Goal: Obtain resource: Download file/media

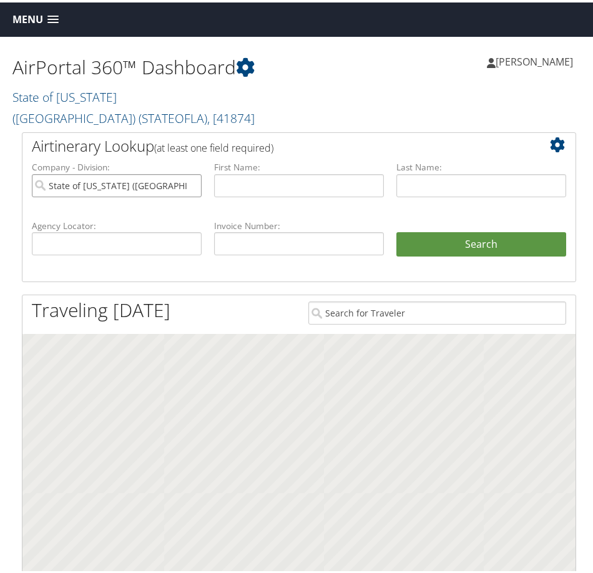
click at [189, 172] on input "State of Louisiana (SOLA)" at bounding box center [117, 183] width 170 height 23
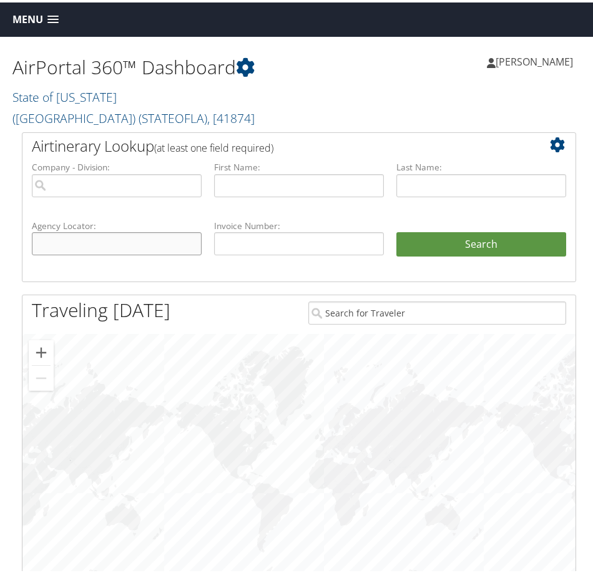
click at [140, 230] on input "text" at bounding box center [117, 241] width 170 height 23
paste input "DM9Y5N"
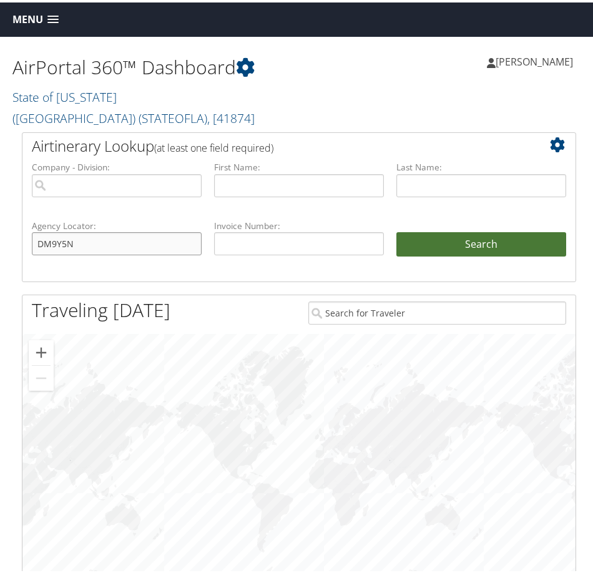
type input "DM9Y5N"
click at [538, 230] on button "Search" at bounding box center [481, 242] width 170 height 25
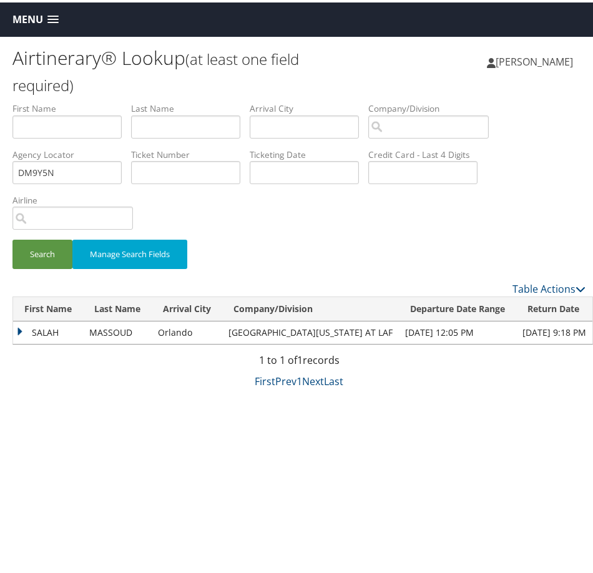
click at [19, 329] on td "SALAH" at bounding box center [48, 330] width 70 height 22
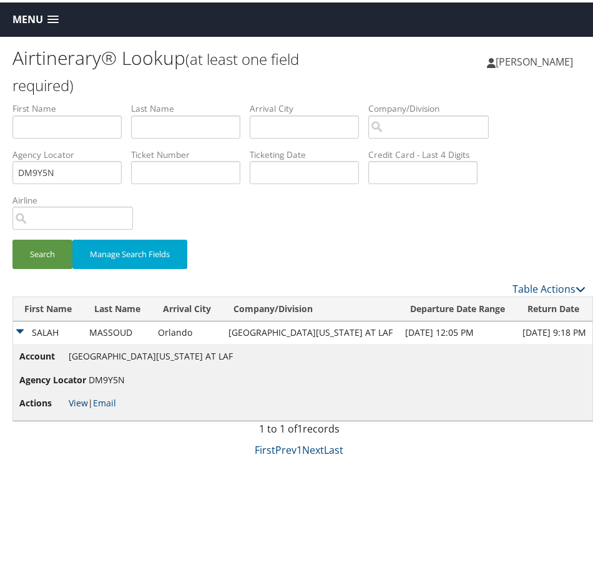
click at [75, 400] on link "View" at bounding box center [78, 400] width 19 height 12
drag, startPoint x: 30, startPoint y: 21, endPoint x: 36, endPoint y: 44, distance: 23.9
click at [30, 21] on span "Menu" at bounding box center [27, 17] width 31 height 12
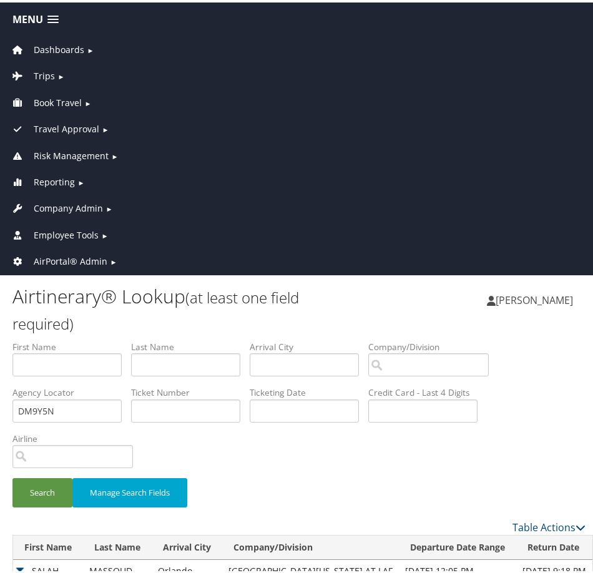
click at [58, 258] on span "AirPortal® Admin" at bounding box center [71, 259] width 74 height 14
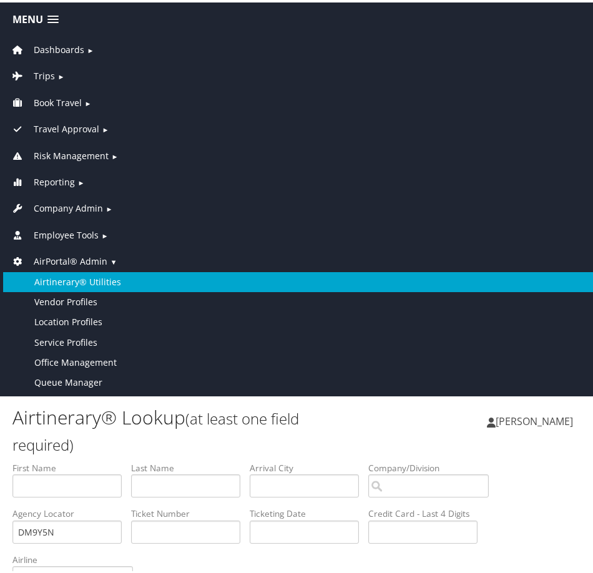
click at [66, 281] on link "Airtinerary® Utilities" at bounding box center [299, 280] width 592 height 20
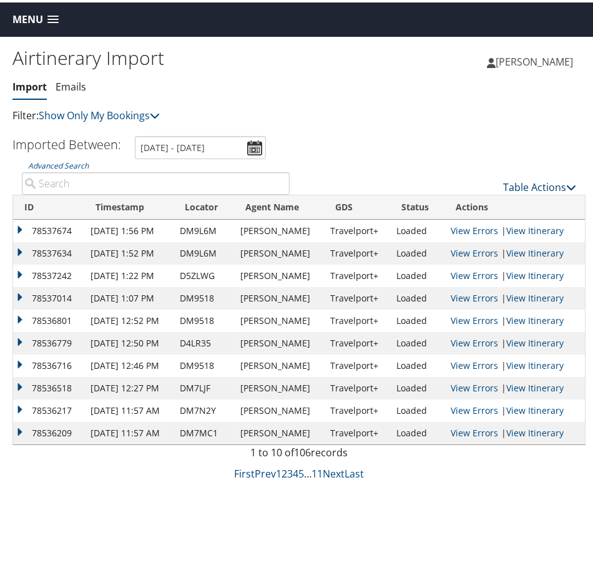
click at [545, 182] on link "Table Actions" at bounding box center [539, 185] width 73 height 14
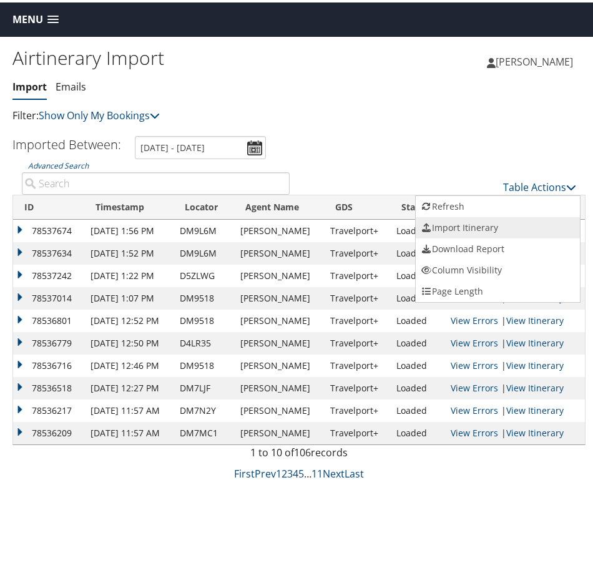
click at [493, 222] on link "Import Itinerary" at bounding box center [498, 225] width 164 height 21
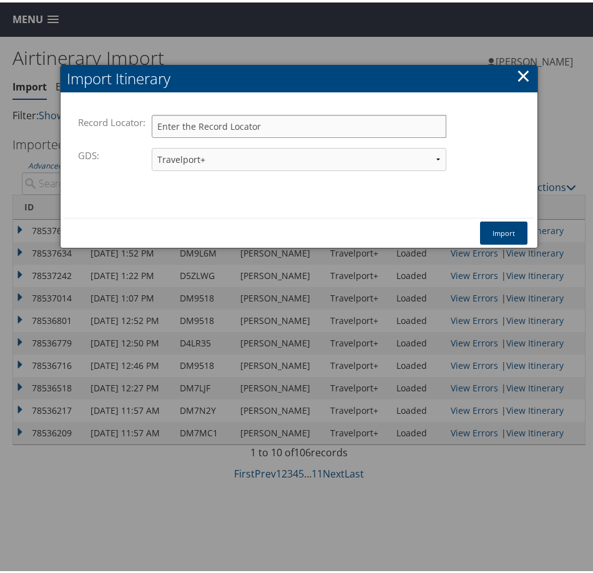
click at [223, 125] on input "Record Locator:" at bounding box center [299, 123] width 295 height 23
paste input "DM9Y5N"
type input "DM9Y5N"
click at [512, 233] on button "Import" at bounding box center [503, 230] width 47 height 23
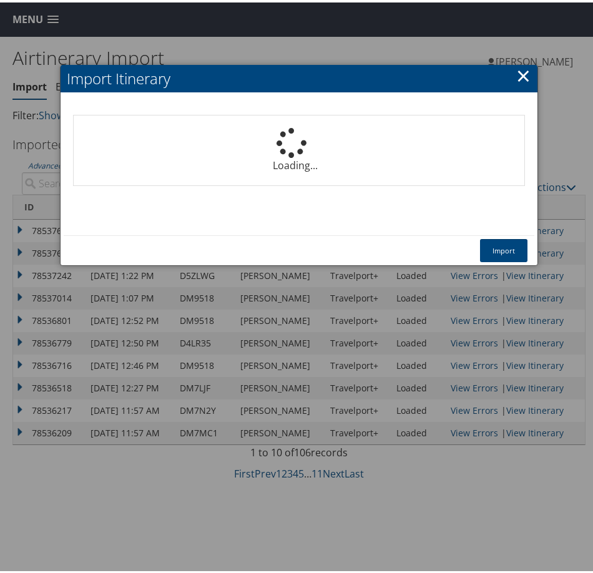
select select "1P"
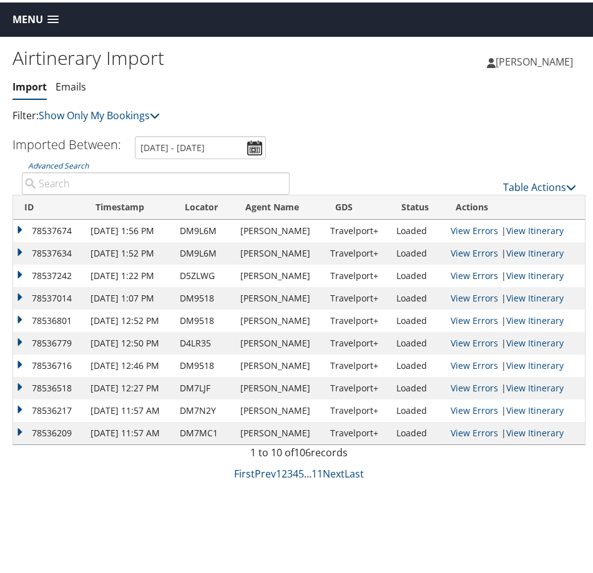
click at [31, 16] on span "Menu" at bounding box center [27, 17] width 31 height 12
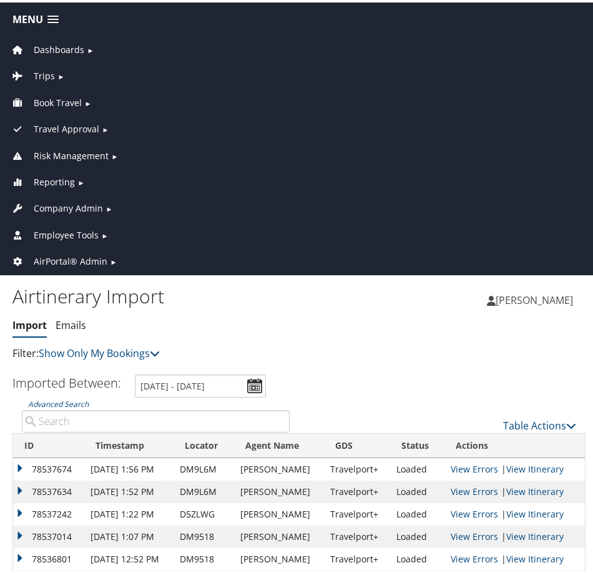
click at [50, 49] on span "Dashboards" at bounding box center [59, 48] width 51 height 14
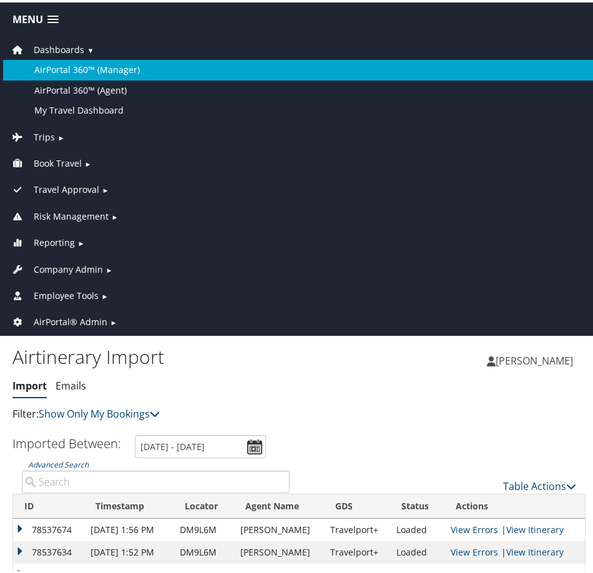
click at [67, 60] on link "AirPortal 360™ (Manager)" at bounding box center [299, 67] width 592 height 20
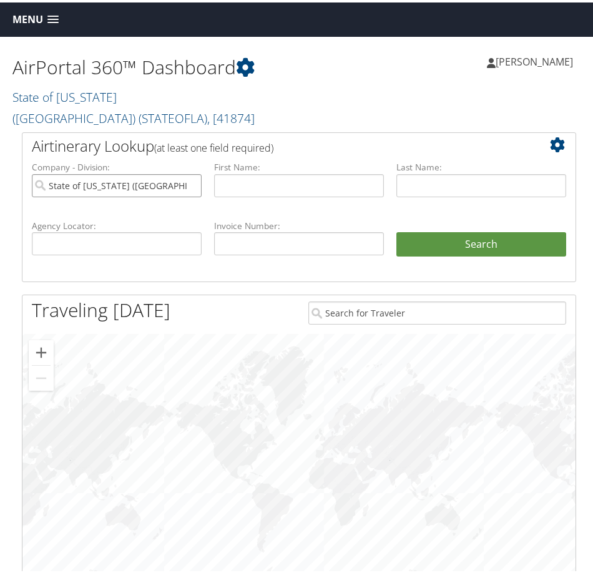
click at [190, 172] on input "State of [US_STATE] ([GEOGRAPHIC_DATA])" at bounding box center [117, 183] width 170 height 23
drag, startPoint x: 129, startPoint y: 229, endPoint x: 145, endPoint y: 225, distance: 16.6
click at [129, 230] on input "text" at bounding box center [117, 241] width 170 height 23
click at [140, 230] on input "text" at bounding box center [117, 241] width 170 height 23
paste input "DM9Y5N"
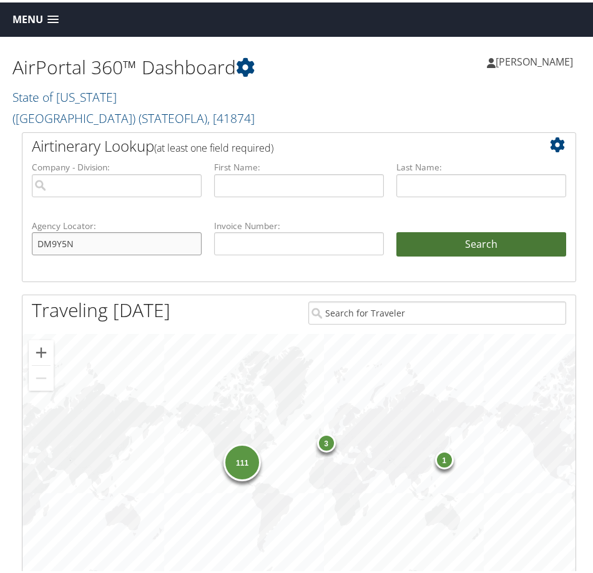
type input "DM9Y5N"
click at [459, 230] on button "Search" at bounding box center [481, 242] width 170 height 25
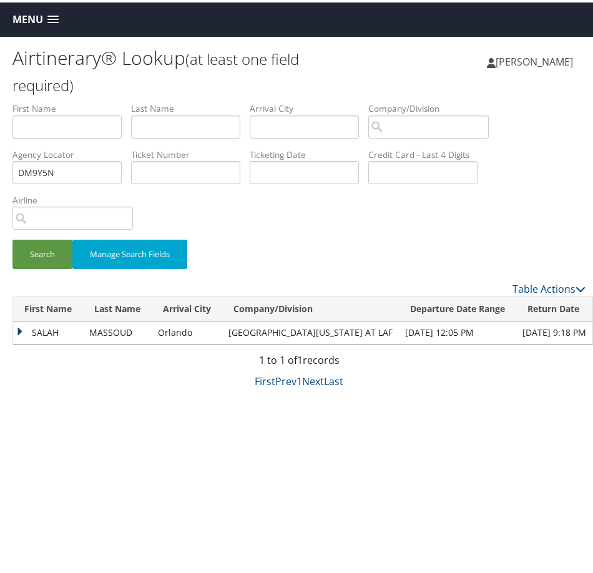
click at [19, 329] on td "SALAH" at bounding box center [48, 330] width 70 height 22
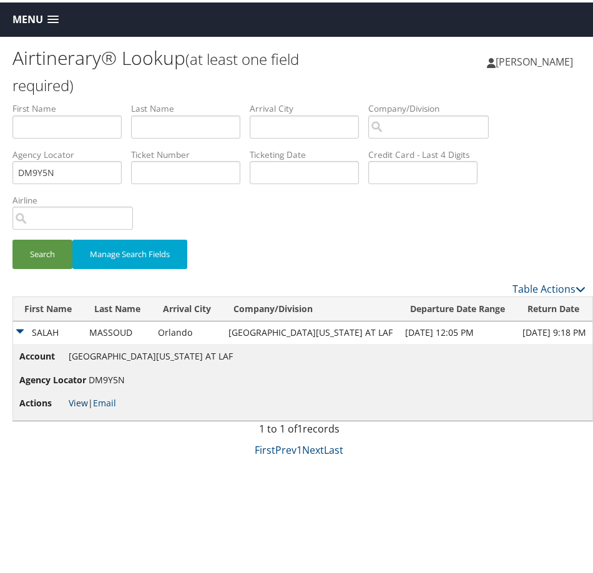
click at [77, 397] on link "View" at bounding box center [78, 400] width 19 height 12
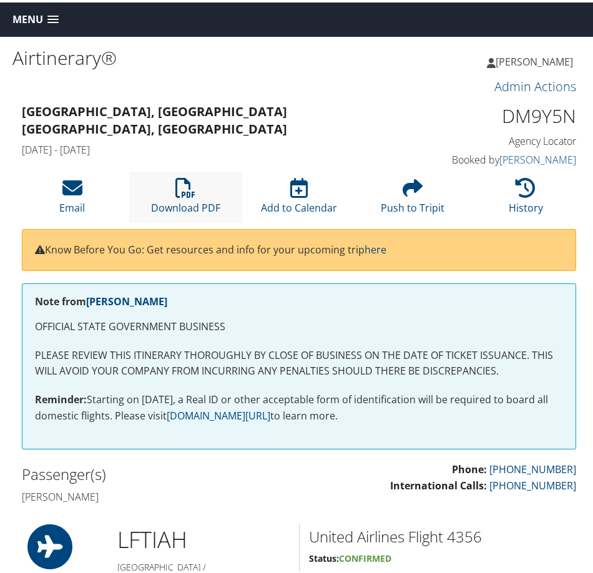
click at [172, 187] on li "Download PDF" at bounding box center [186, 194] width 114 height 51
